Goal: Find specific page/section: Find specific page/section

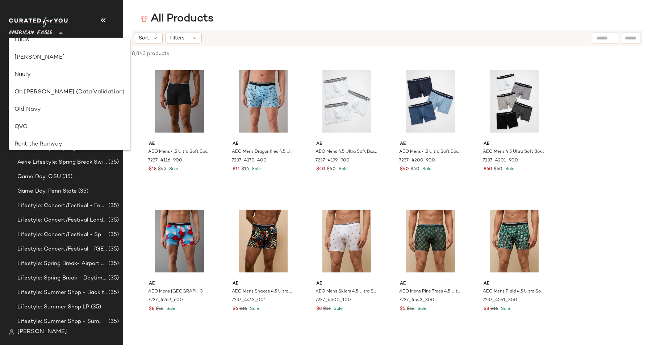
scroll to position [260, 0]
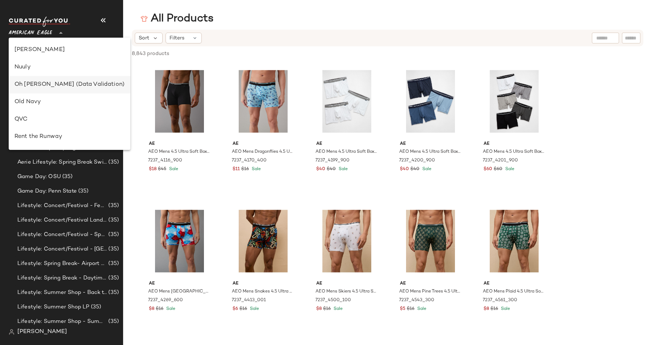
click at [46, 87] on div "Oh [PERSON_NAME] (Data Validation)" at bounding box center [69, 84] width 110 height 9
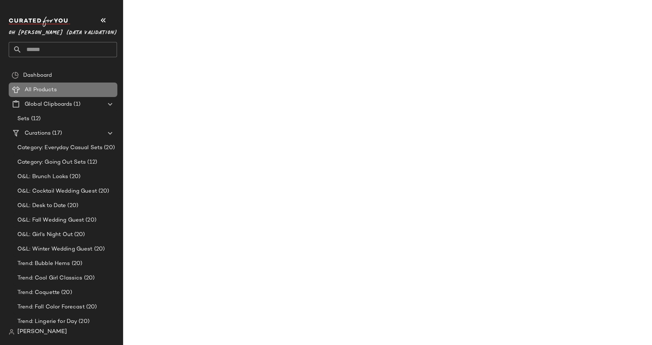
click at [45, 87] on span "All Products" at bounding box center [41, 90] width 32 height 8
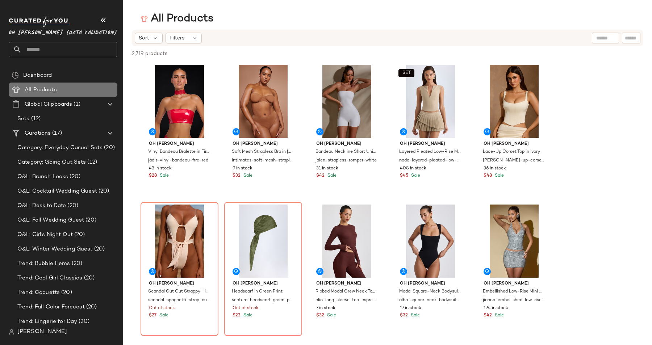
click at [45, 87] on span "All Products" at bounding box center [41, 90] width 32 height 8
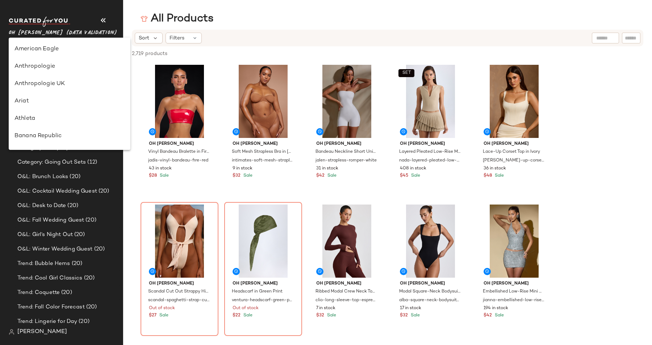
click at [57, 33] on span "Oh [PERSON_NAME] (Data Validation)" at bounding box center [63, 31] width 108 height 13
click at [50, 49] on div "American Eagle" at bounding box center [69, 49] width 110 height 9
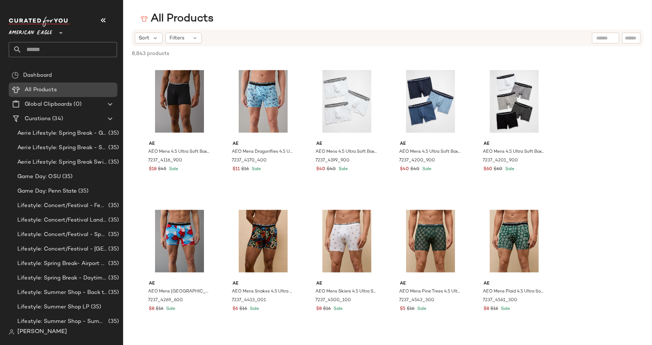
click at [40, 94] on span "All Products" at bounding box center [41, 90] width 32 height 8
click at [43, 28] on span "American Eagle" at bounding box center [30, 31] width 43 height 13
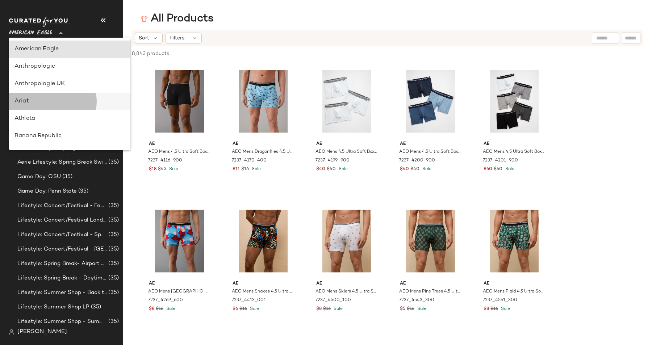
click at [28, 99] on div "Ariat" at bounding box center [69, 101] width 110 height 9
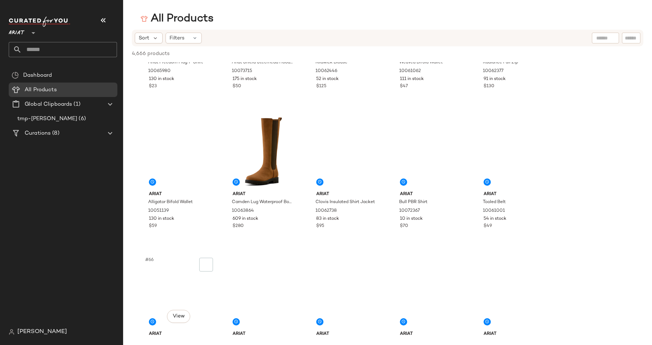
scroll to position [1636, 0]
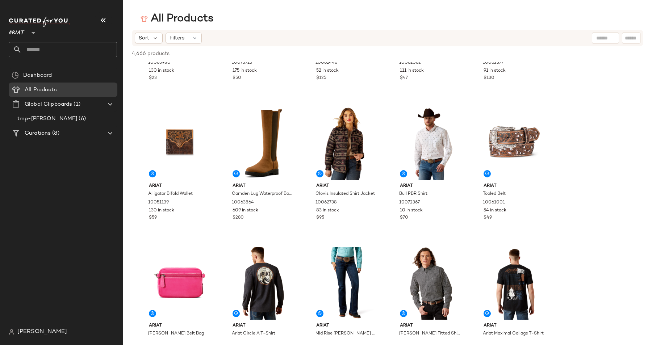
click at [27, 335] on span "[PERSON_NAME]" at bounding box center [42, 332] width 50 height 9
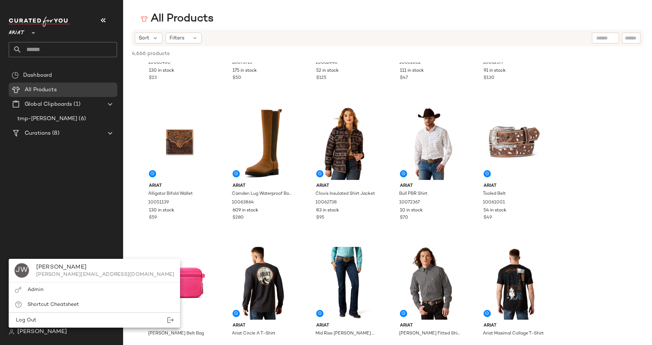
click at [41, 280] on div "JW Jim Wang jim@curatedforyou.io" at bounding box center [94, 270] width 171 height 23
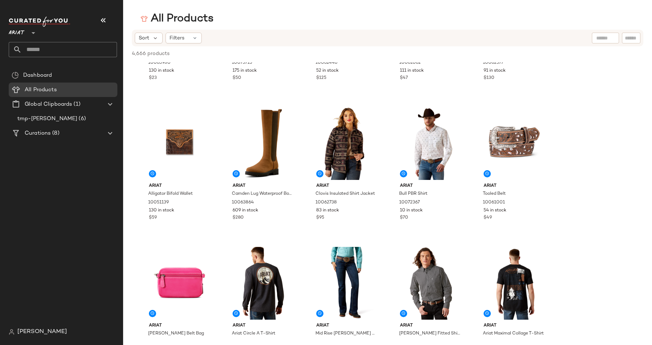
click at [41, 290] on div "Dashboard All Products Global Clipboards (1) tmp-jim (6) Curations (8)" at bounding box center [66, 196] width 114 height 257
click at [32, 331] on span "[PERSON_NAME]" at bounding box center [42, 332] width 50 height 9
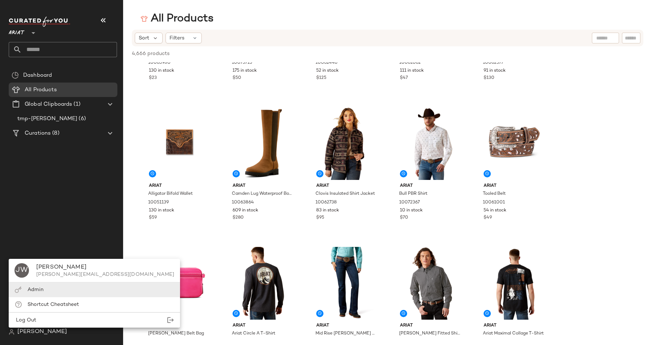
click at [33, 290] on span "Admin" at bounding box center [36, 289] width 16 height 5
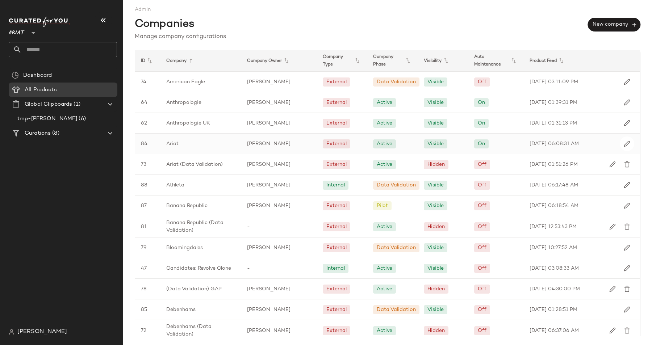
click at [220, 145] on div "Ariat" at bounding box center [201, 144] width 81 height 20
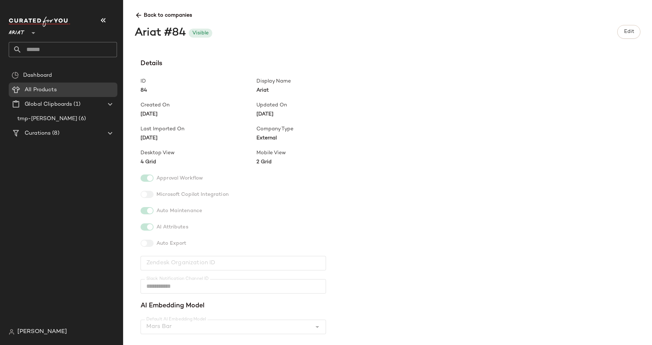
click at [138, 15] on icon at bounding box center [139, 16] width 8 height 8
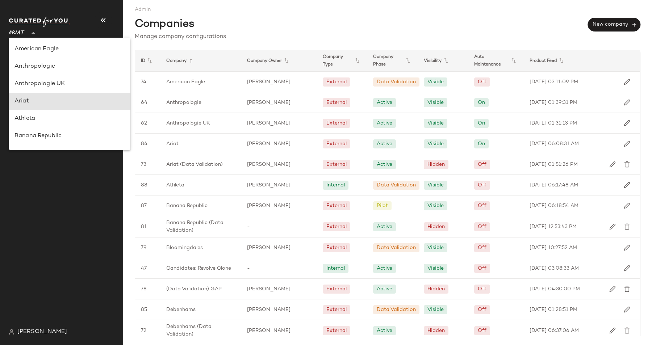
click at [25, 31] on div "Ariat **" at bounding box center [18, 29] width 19 height 18
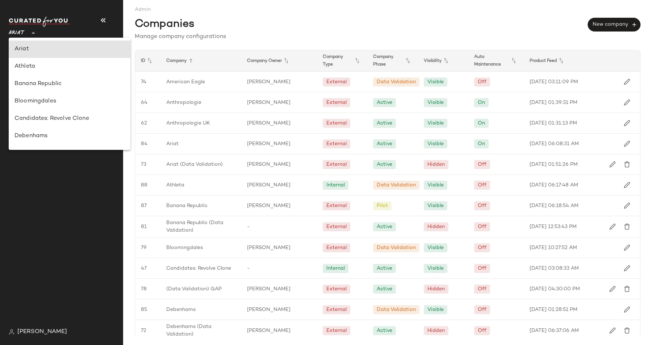
click at [25, 31] on div "Ariat **" at bounding box center [18, 29] width 19 height 18
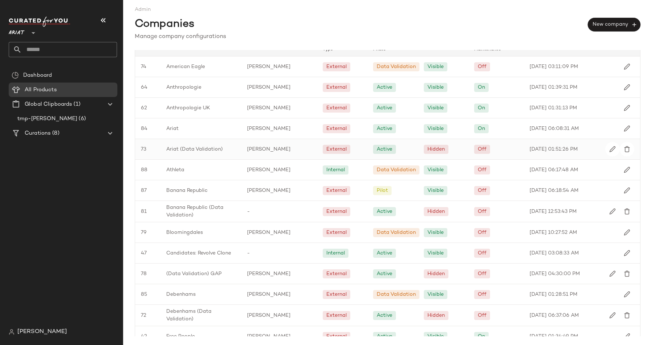
scroll to position [16, 0]
click at [179, 147] on span "Ariat (Data Validation)" at bounding box center [194, 149] width 57 height 8
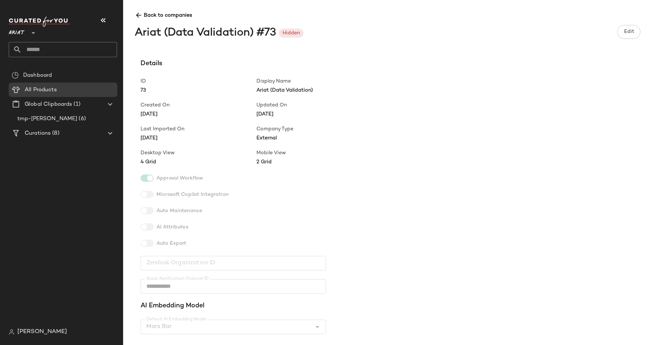
click at [135, 18] on icon at bounding box center [139, 16] width 8 height 8
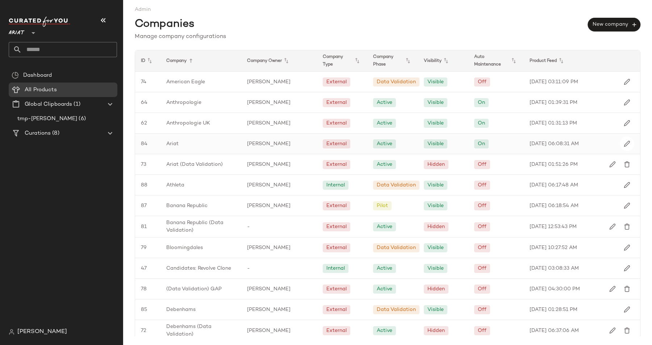
click at [183, 140] on div "Ariat" at bounding box center [201, 144] width 81 height 20
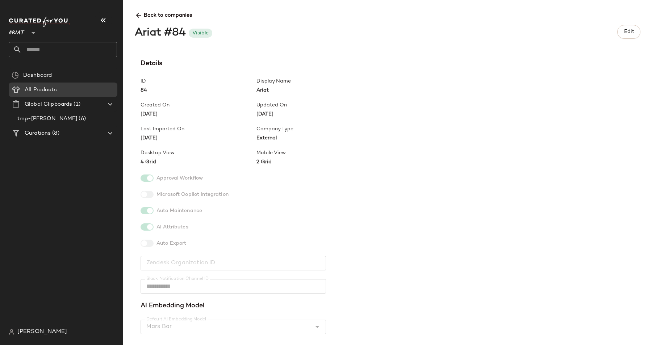
click at [139, 12] on icon at bounding box center [139, 16] width 8 height 8
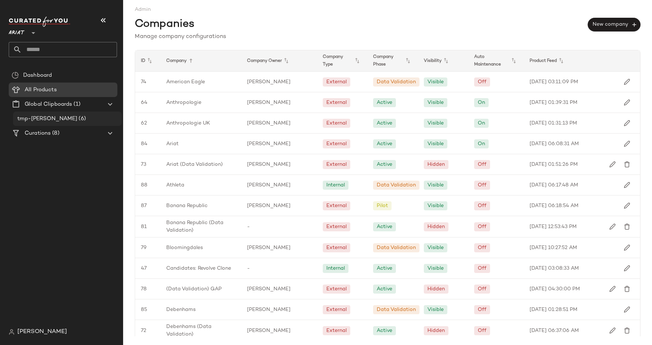
click at [77, 120] on span "(6)" at bounding box center [81, 119] width 8 height 8
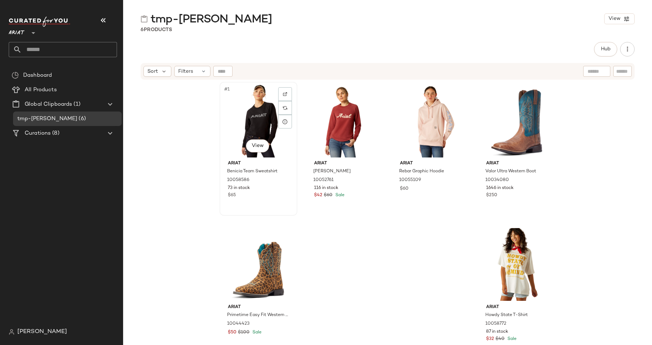
click at [254, 115] on div "#1 View" at bounding box center [258, 120] width 73 height 73
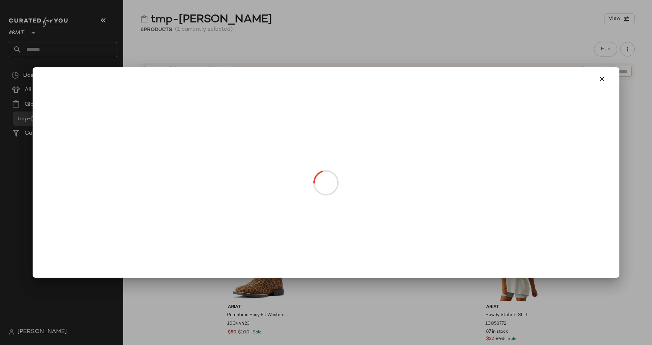
click at [261, 151] on body "Ariat ** Dashboard All Products Global Clipboards (1) tmp-jim (6) Curations (8)…" at bounding box center [326, 172] width 652 height 345
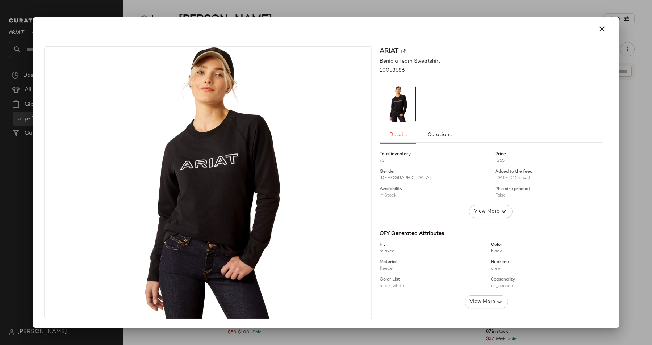
click at [87, 1] on div at bounding box center [326, 172] width 652 height 345
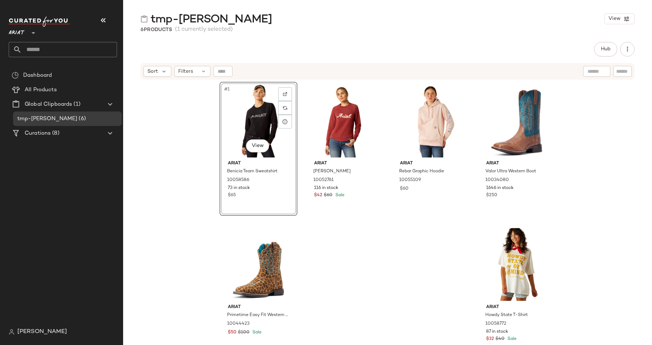
click at [22, 334] on span "[PERSON_NAME]" at bounding box center [42, 332] width 50 height 9
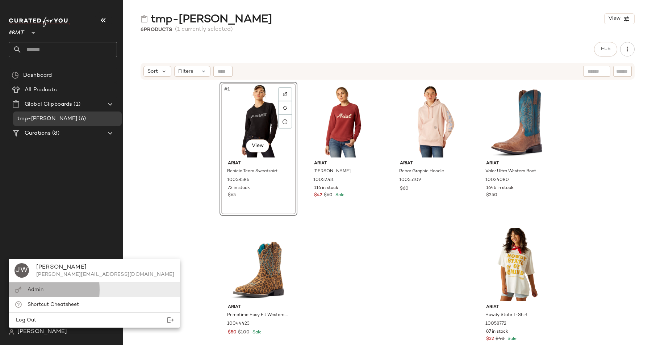
click at [44, 292] on div "Admin" at bounding box center [94, 290] width 171 height 15
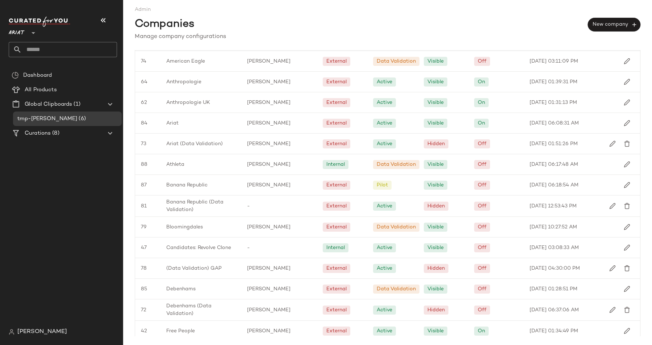
scroll to position [26, 0]
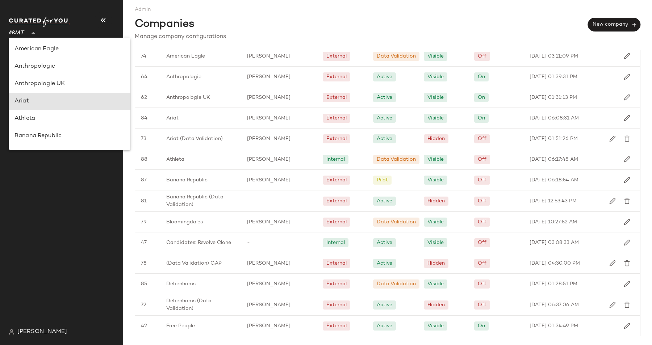
click at [17, 32] on span "Ariat" at bounding box center [17, 31] width 16 height 13
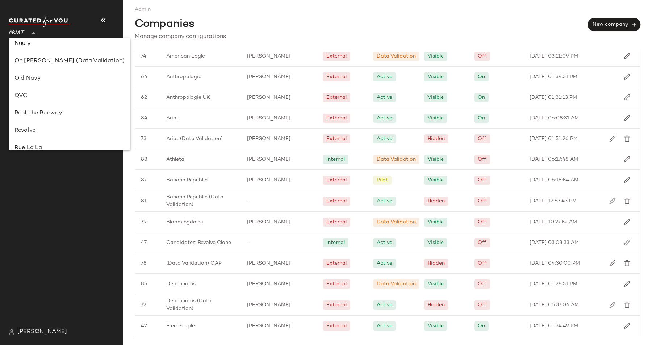
scroll to position [283, 0]
click at [39, 59] on div "Oh [PERSON_NAME] (Data Validation)" at bounding box center [69, 62] width 110 height 9
type input "**"
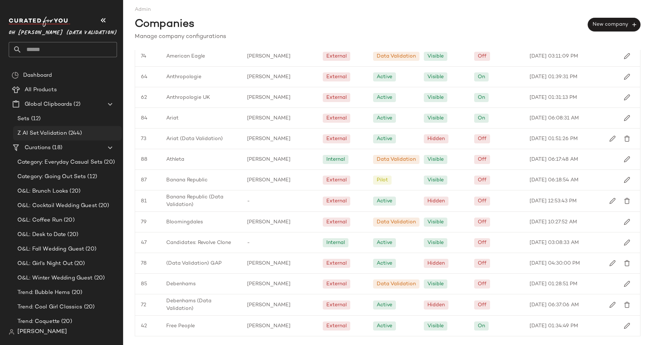
click at [48, 133] on span "Z AI Set Validation" at bounding box center [42, 133] width 50 height 8
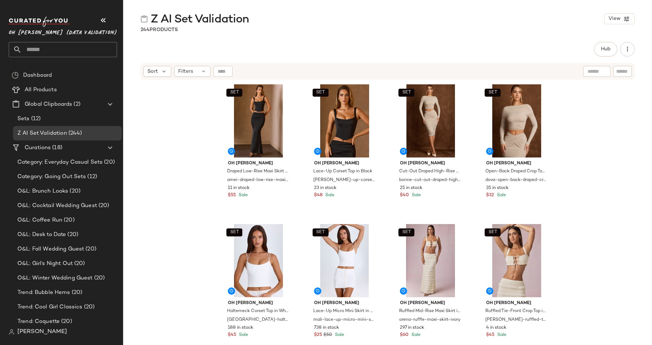
click at [170, 244] on div "SET Oh Polly Draped Low-Rise Maxi Skirt in Black amei-draped-low-rise-maxi-skir…" at bounding box center [387, 221] width 529 height 283
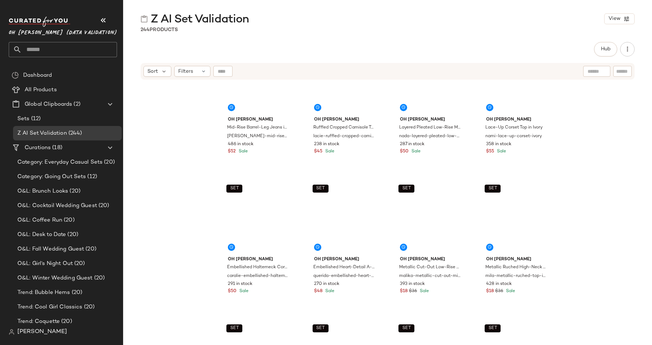
scroll to position [8147, 0]
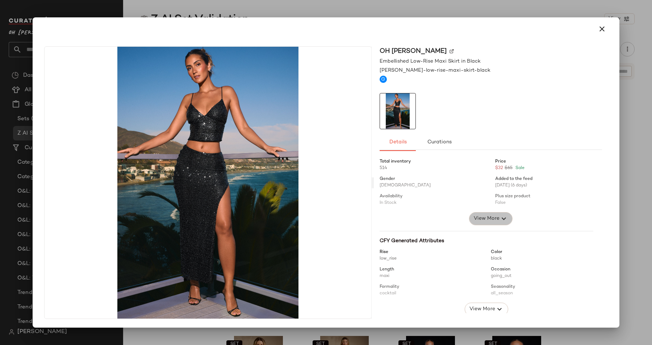
click at [490, 224] on button "View More" at bounding box center [490, 218] width 43 height 13
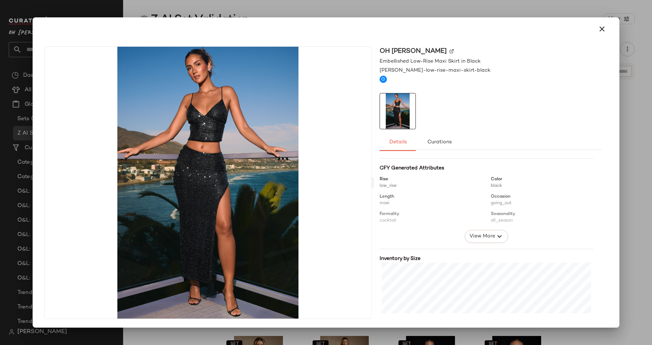
scroll to position [137, 0]
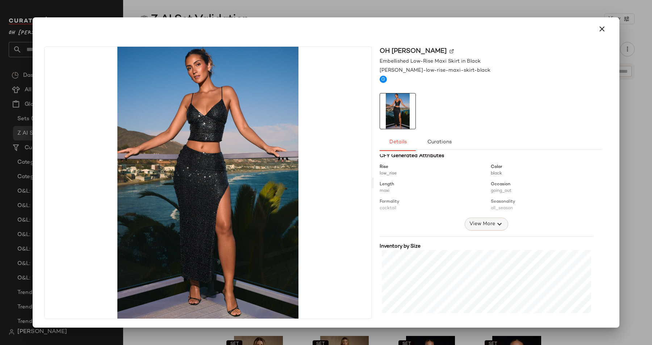
click at [475, 221] on span "View More" at bounding box center [482, 224] width 26 height 9
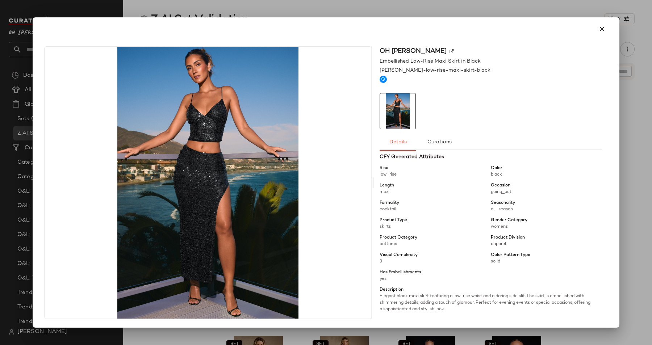
scroll to position [0, 0]
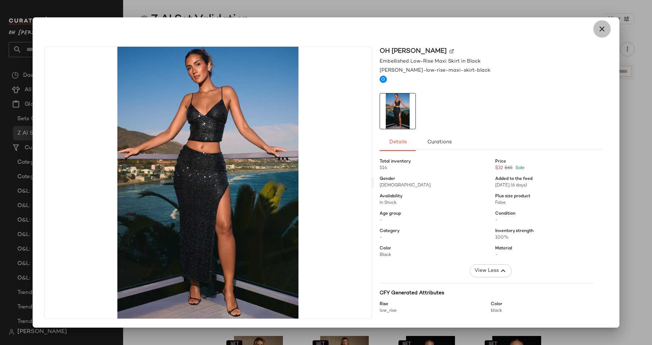
click at [605, 29] on icon "button" at bounding box center [602, 29] width 9 height 9
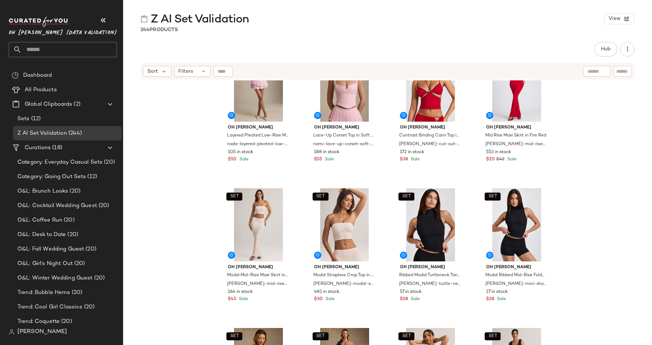
scroll to position [5196, 0]
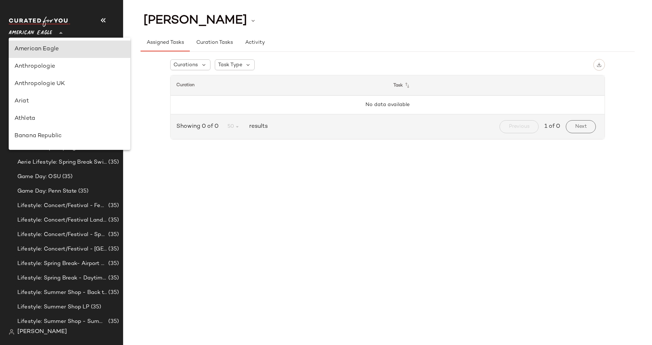
click at [31, 33] on span "American Eagle" at bounding box center [30, 31] width 43 height 13
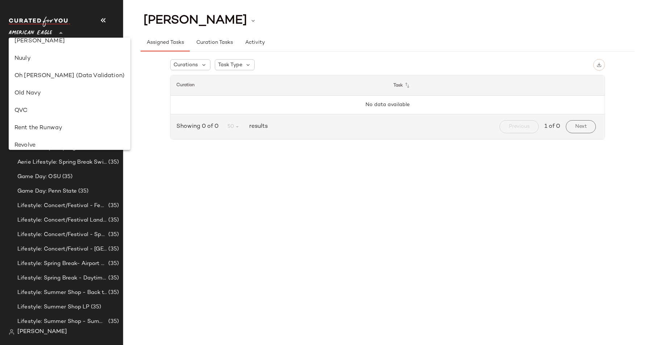
scroll to position [270, 0]
click at [49, 78] on div "Oh [PERSON_NAME] (Data Validation)" at bounding box center [69, 75] width 110 height 9
type input "**"
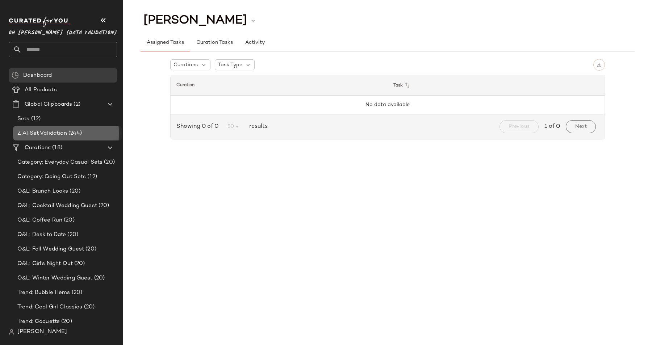
click at [51, 129] on span "Z AI Set Validation" at bounding box center [42, 133] width 50 height 8
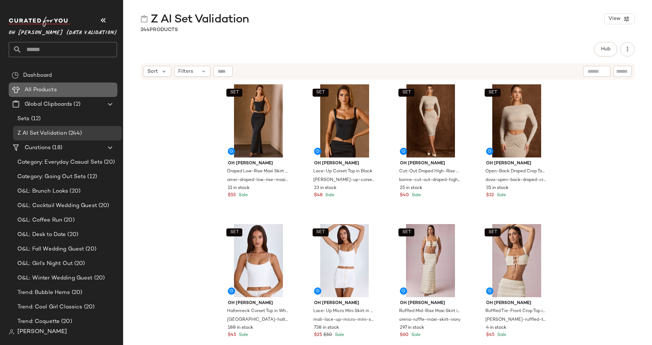
click at [43, 89] on span "All Products" at bounding box center [41, 90] width 32 height 8
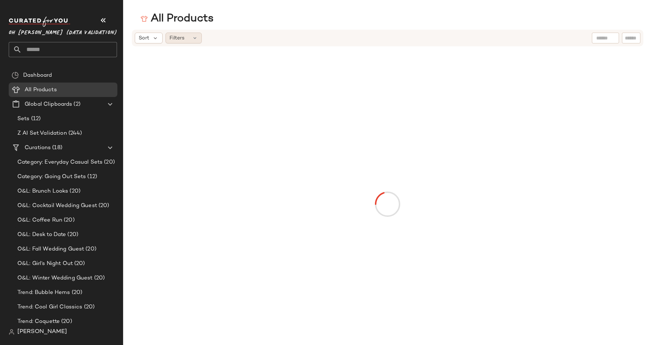
click at [195, 40] on icon at bounding box center [195, 38] width 6 height 6
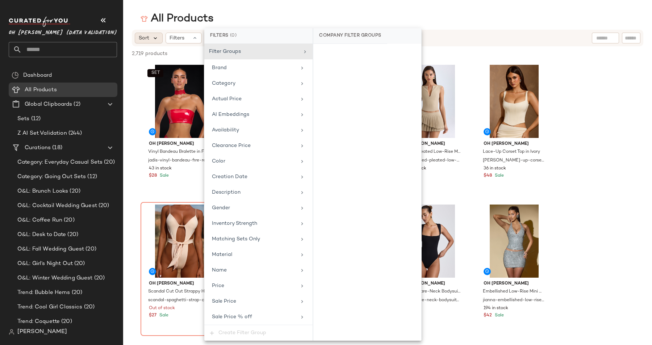
click at [155, 38] on icon at bounding box center [155, 38] width 7 height 7
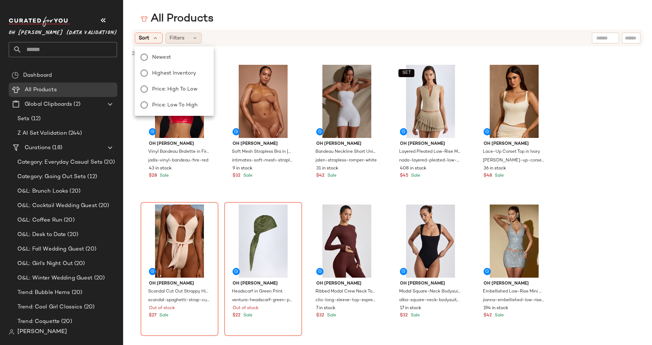
click at [192, 38] on icon at bounding box center [195, 38] width 6 height 6
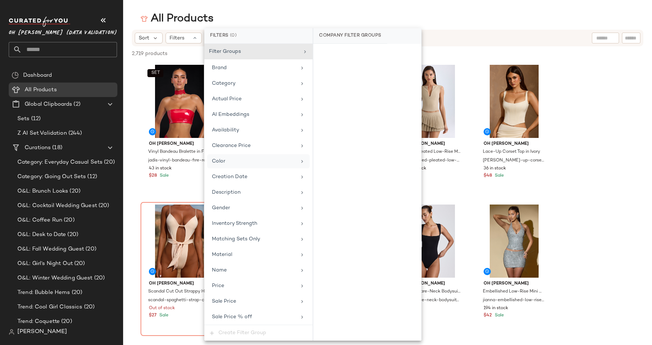
scroll to position [16, 0]
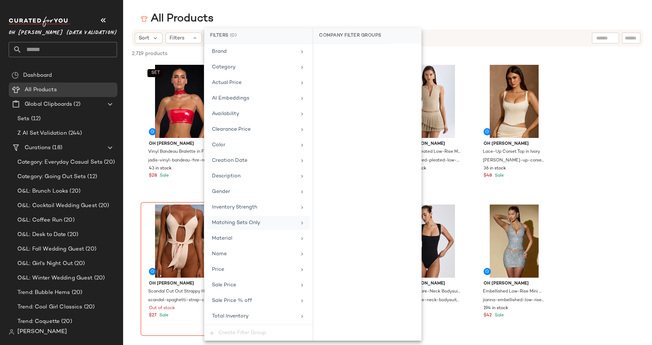
click at [232, 225] on span "Matching Sets Only" at bounding box center [236, 222] width 48 height 5
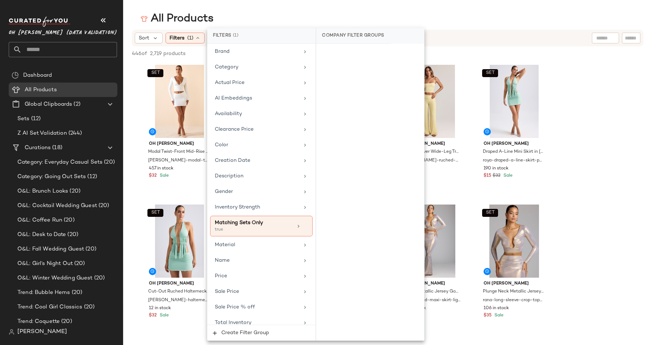
click at [259, 11] on main "All Products Sort Filters (1) Reset 446 of 2,719 products • 0 selected Deselect…" at bounding box center [326, 172] width 652 height 345
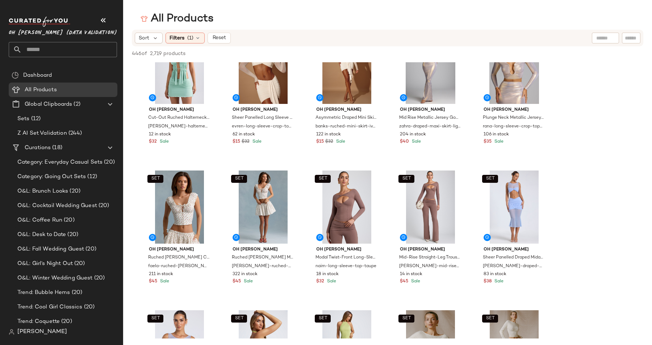
scroll to position [0, 0]
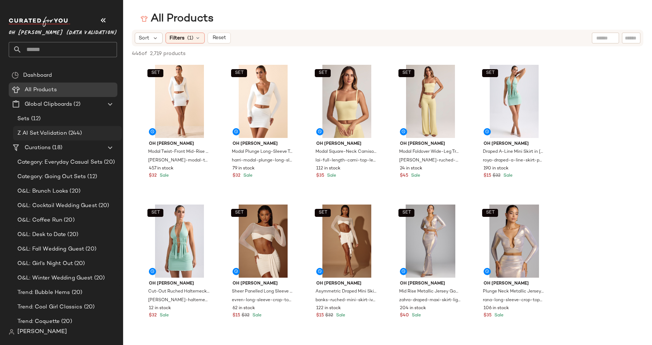
click at [54, 134] on span "Z AI Set Validation" at bounding box center [42, 133] width 50 height 8
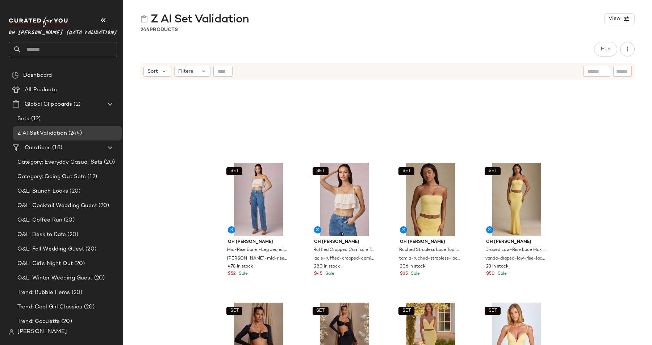
scroll to position [6324, 0]
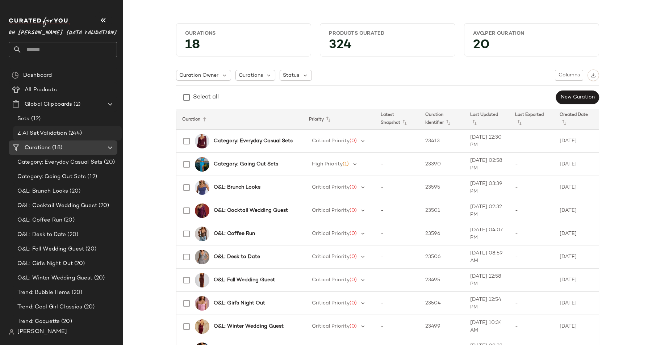
click at [70, 127] on div "Z AI Set Validation (244)" at bounding box center [67, 133] width 109 height 14
click at [256, 144] on b "Category: Everyday Casual Sets" at bounding box center [253, 141] width 79 height 8
click at [47, 130] on span "Z AI Set Validation" at bounding box center [42, 133] width 50 height 8
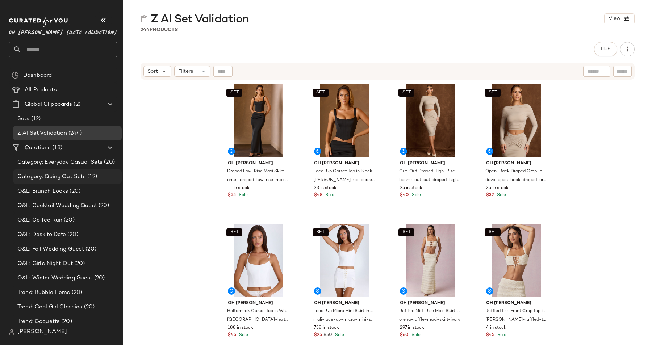
click at [37, 182] on div "Category: Going Out Sets (12)" at bounding box center [67, 177] width 109 height 14
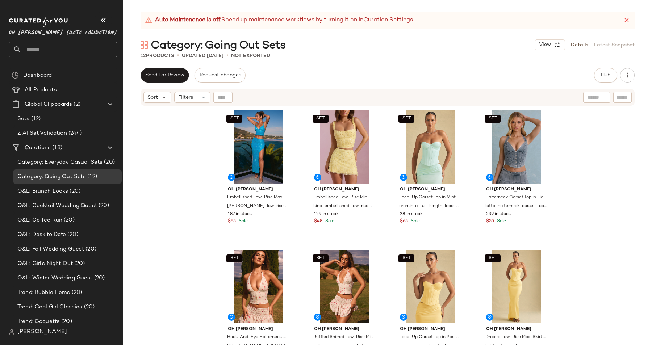
click at [163, 177] on div "SET Oh [PERSON_NAME] Embellished Low-Rise Maxi Skirt in Turquoise [PERSON_NAME]…" at bounding box center [387, 235] width 529 height 257
click at [87, 175] on span "(12)" at bounding box center [91, 177] width 11 height 8
click at [161, 193] on div "SET Oh [PERSON_NAME] Embellished Low-Rise Maxi Skirt in Turquoise [PERSON_NAME]…" at bounding box center [387, 235] width 529 height 257
click at [66, 132] on span "Z AI Set Validation" at bounding box center [42, 133] width 50 height 8
click at [205, 232] on div "SET Oh [PERSON_NAME] Embellished Low-Rise Maxi Skirt in Turquoise [PERSON_NAME]…" at bounding box center [387, 235] width 529 height 257
